Goal: Task Accomplishment & Management: Manage account settings

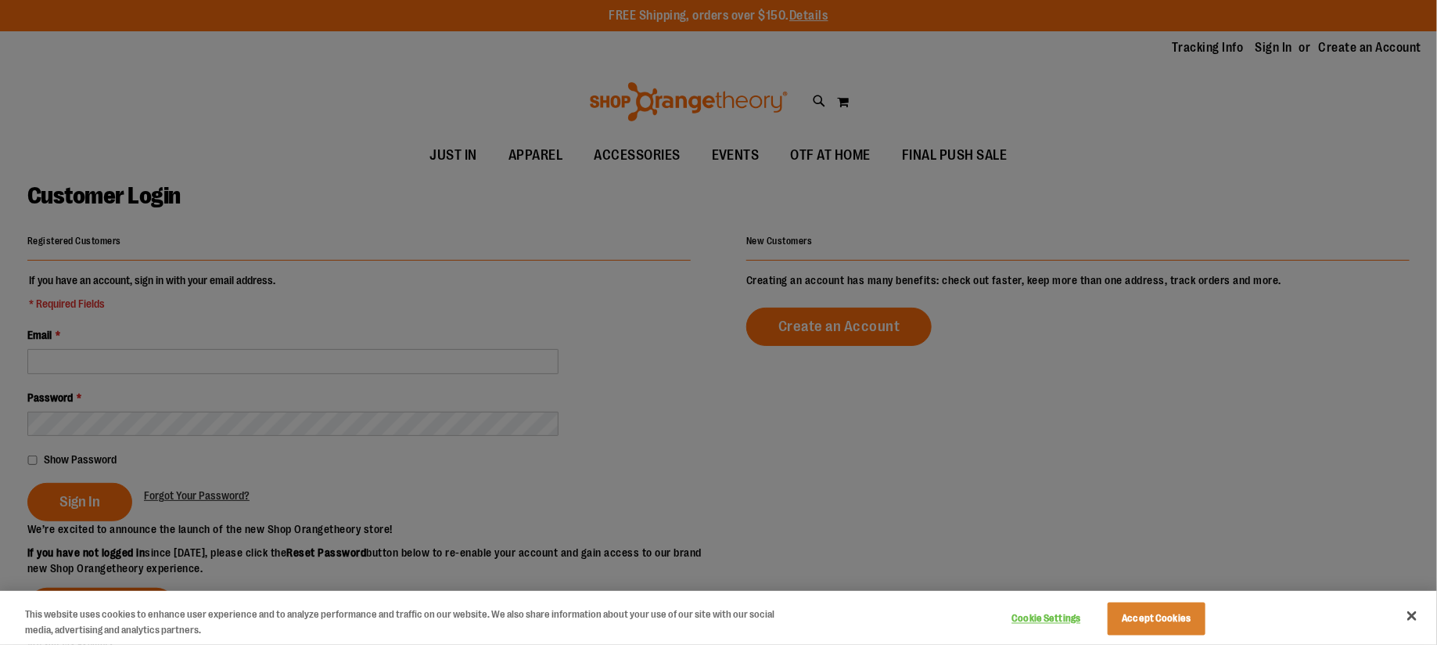
click at [204, 409] on div at bounding box center [718, 322] width 1437 height 645
click at [1148, 623] on button "Accept Cookies" at bounding box center [1157, 618] width 98 height 33
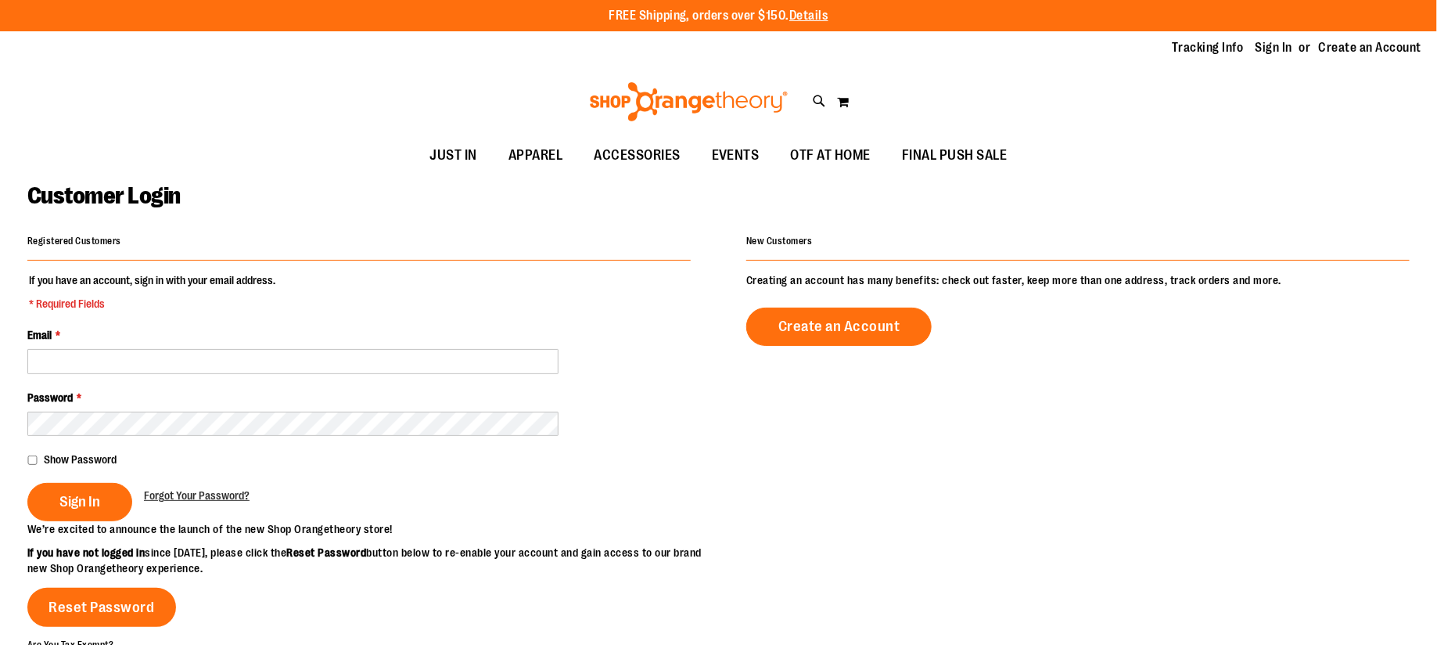
click at [244, 346] on div "Email *" at bounding box center [358, 350] width 663 height 47
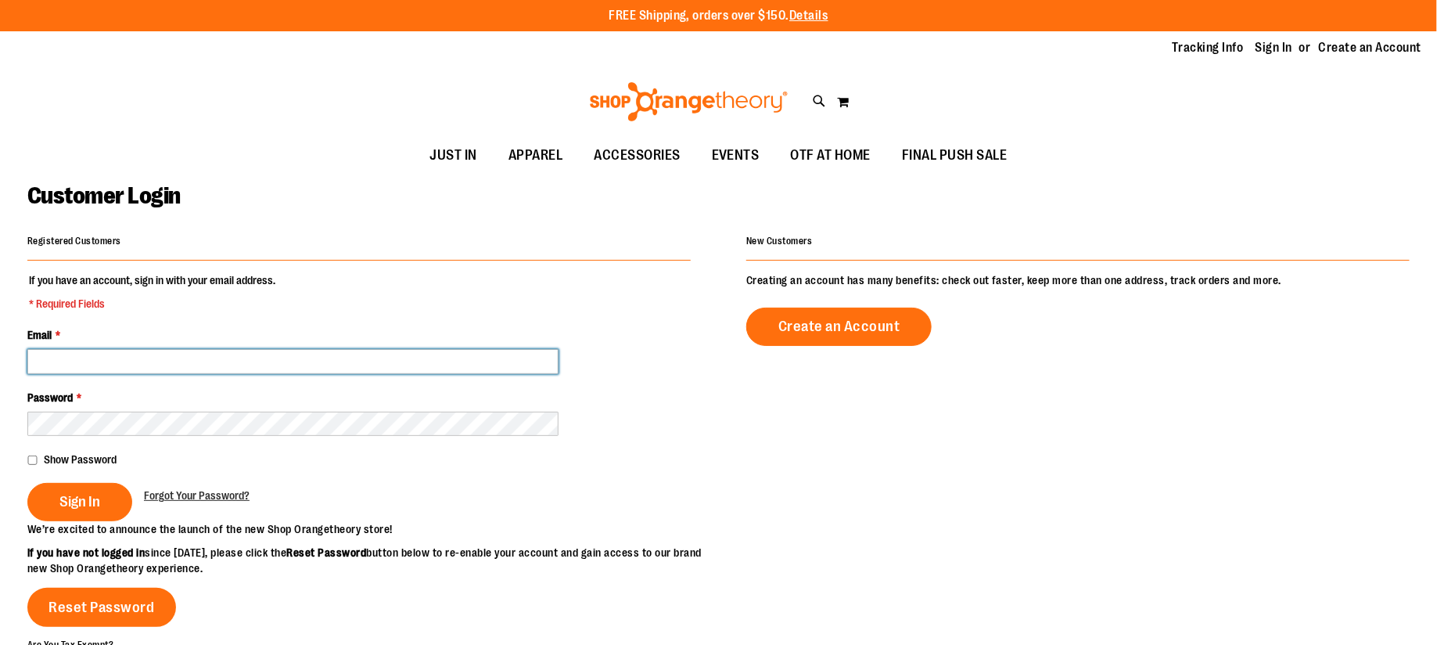
click at [241, 363] on input "Email *" at bounding box center [292, 361] width 531 height 25
type input "**********"
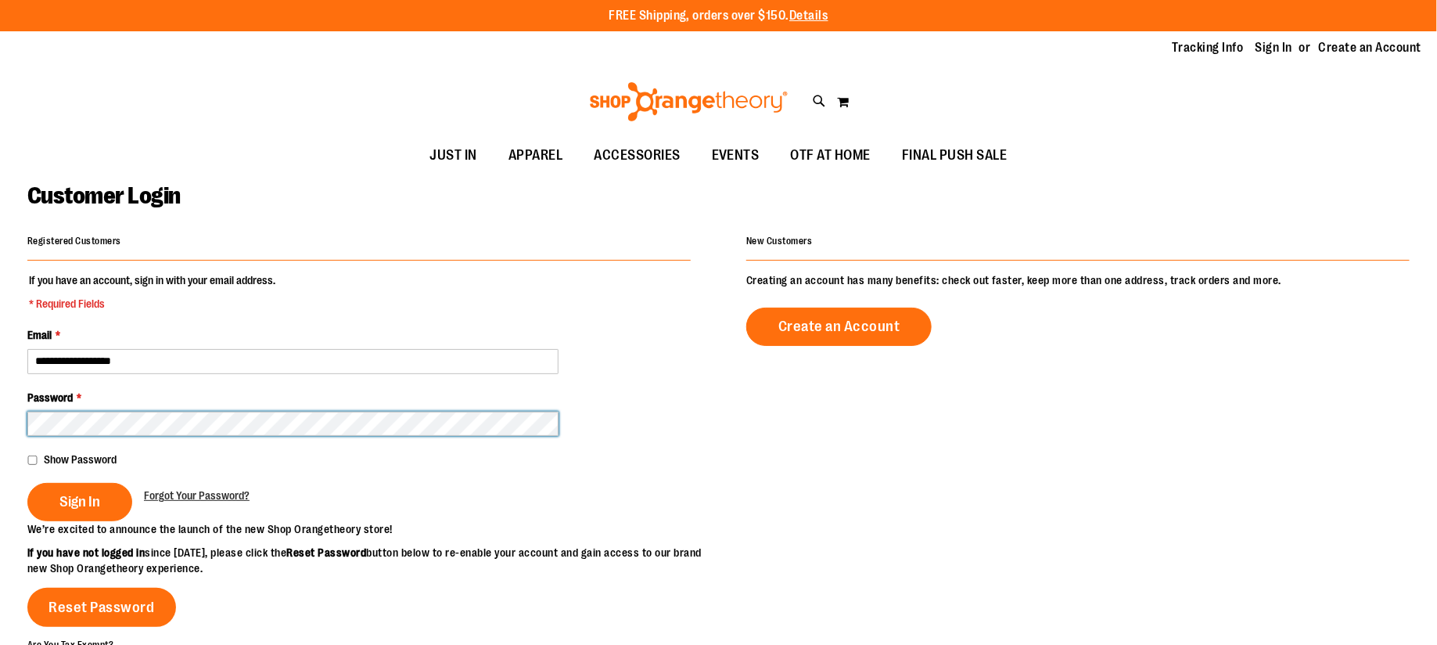
click at [27, 483] on button "Sign In" at bounding box center [79, 502] width 105 height 38
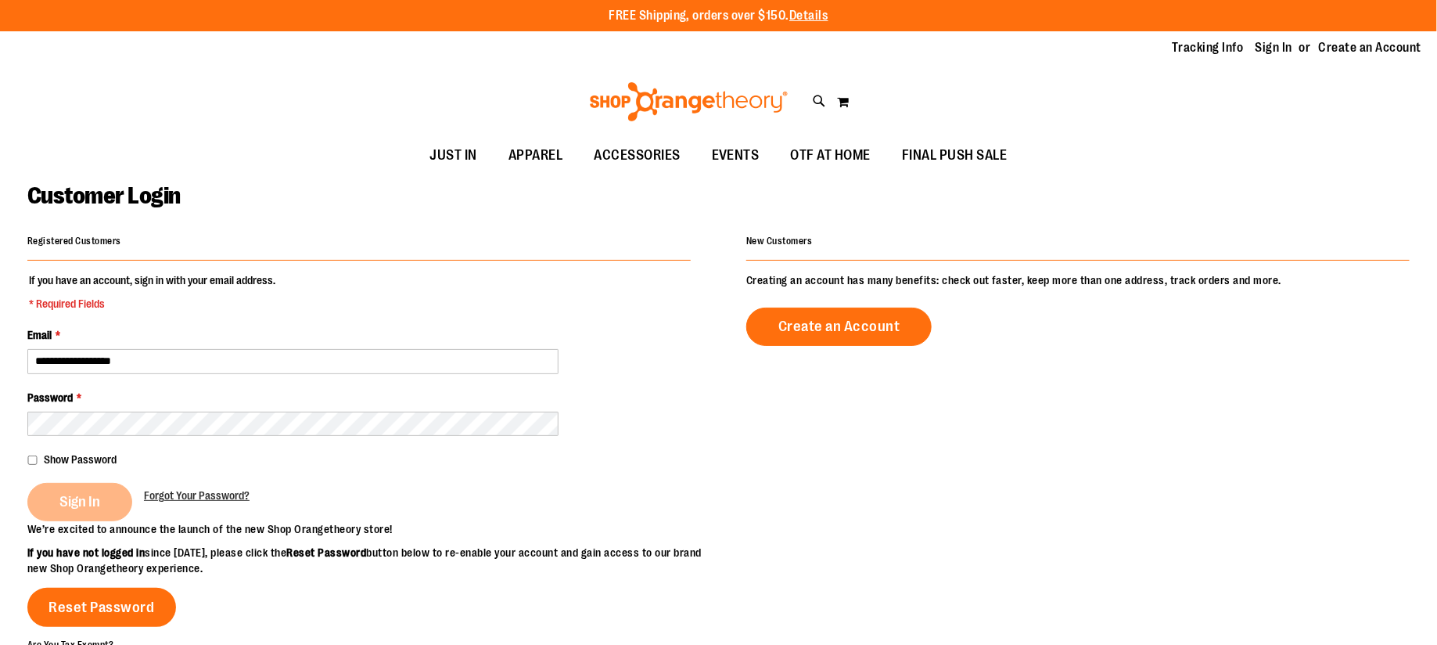
click at [66, 462] on span "Show Password" at bounding box center [80, 459] width 73 height 13
click at [74, 494] on div "Sign In" at bounding box center [85, 502] width 117 height 38
click at [84, 501] on div "Sign In" at bounding box center [85, 502] width 117 height 38
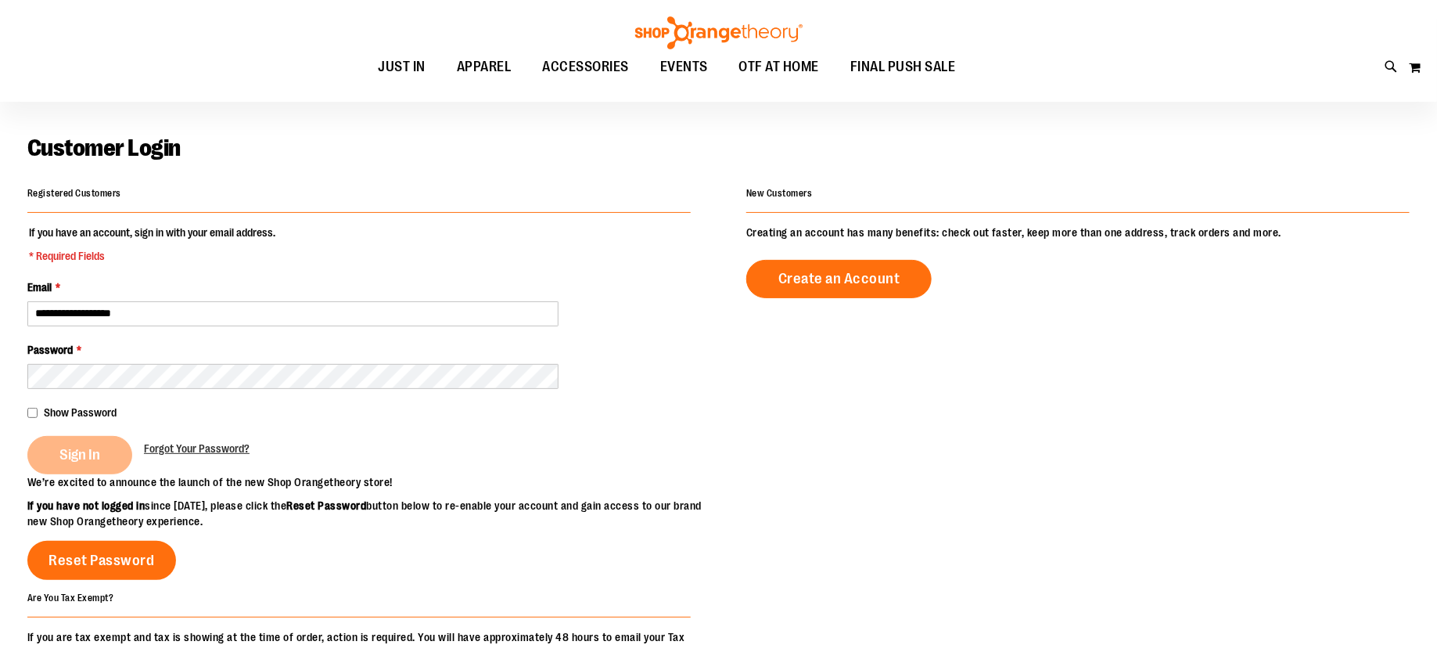
scroll to position [131, 0]
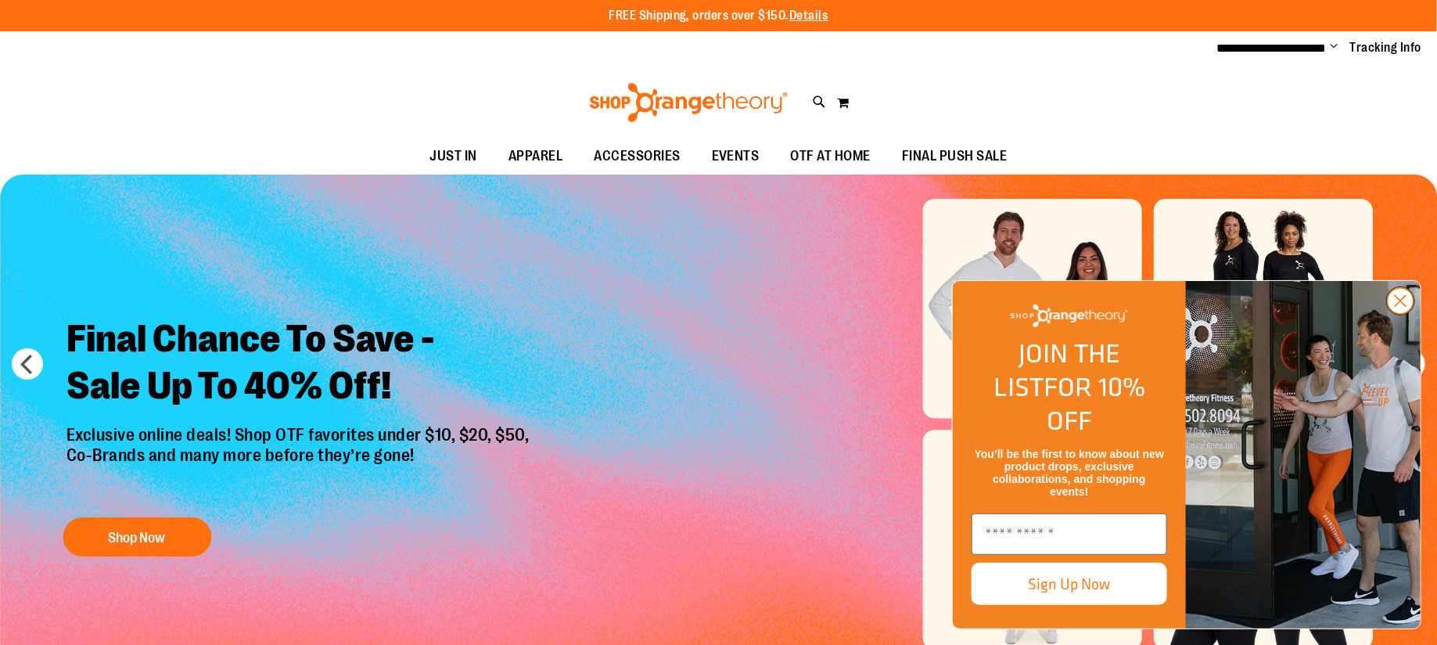
click at [1400, 307] on icon "Close dialog" at bounding box center [1401, 301] width 11 height 11
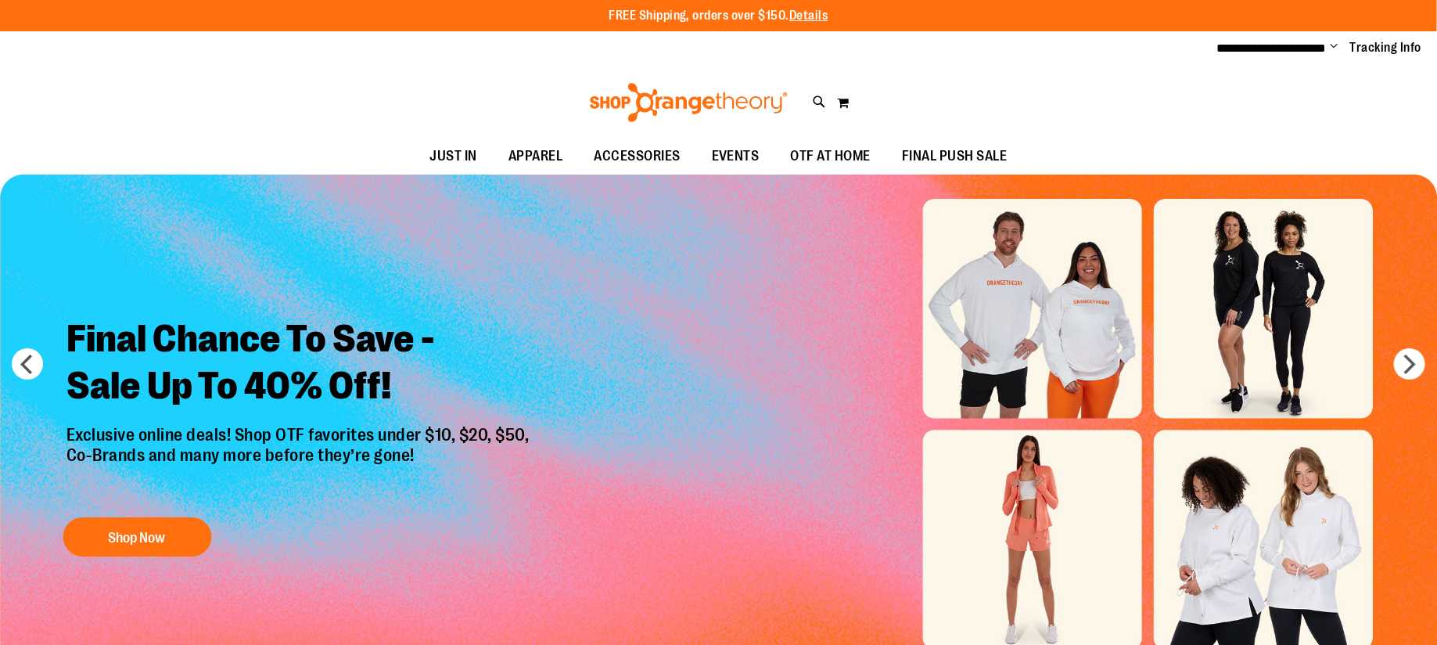
click at [723, 96] on img at bounding box center [689, 102] width 203 height 39
